Goal: Transaction & Acquisition: Book appointment/travel/reservation

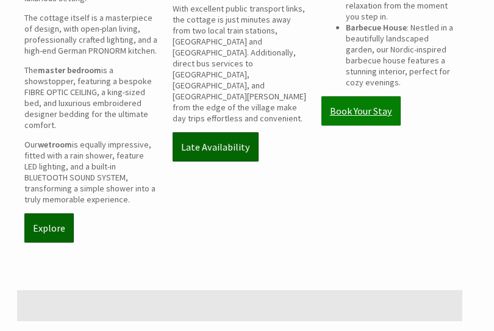
scroll to position [610, 0]
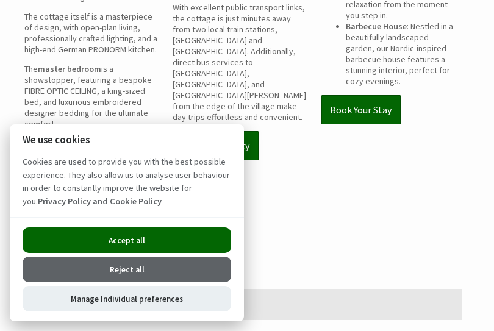
click at [173, 242] on button "Accept all" at bounding box center [127, 240] width 209 height 26
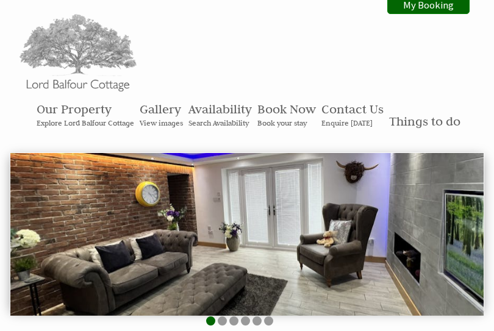
scroll to position [610, 0]
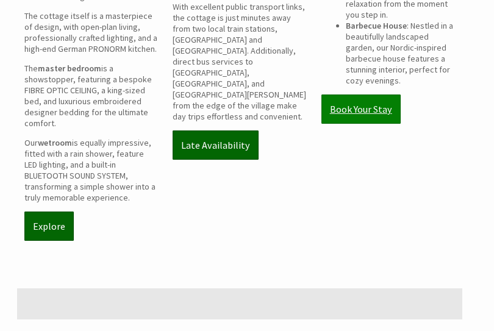
click at [357, 95] on link "Book Your Stay" at bounding box center [360, 109] width 79 height 29
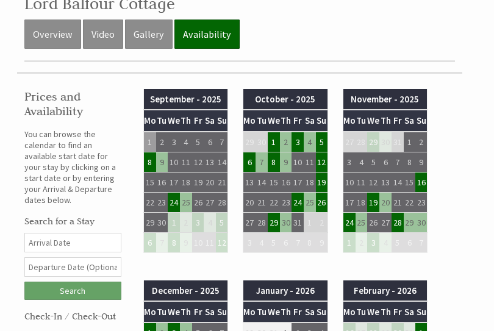
scroll to position [366, 0]
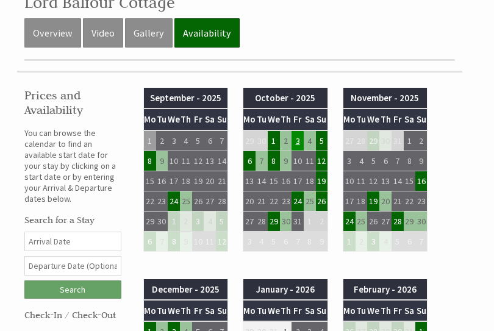
click at [295, 140] on td "3" at bounding box center [297, 140] width 12 height 21
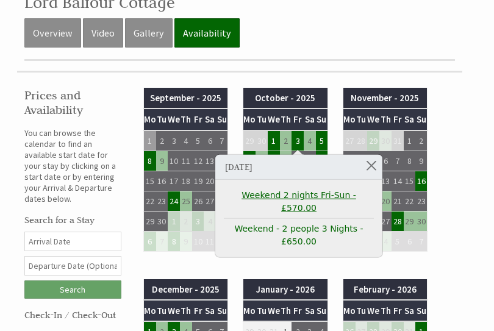
click at [288, 196] on link "Weekend 2 nights Fri-Sun - £570.00" at bounding box center [299, 202] width 150 height 26
